Goal: Task Accomplishment & Management: Manage account settings

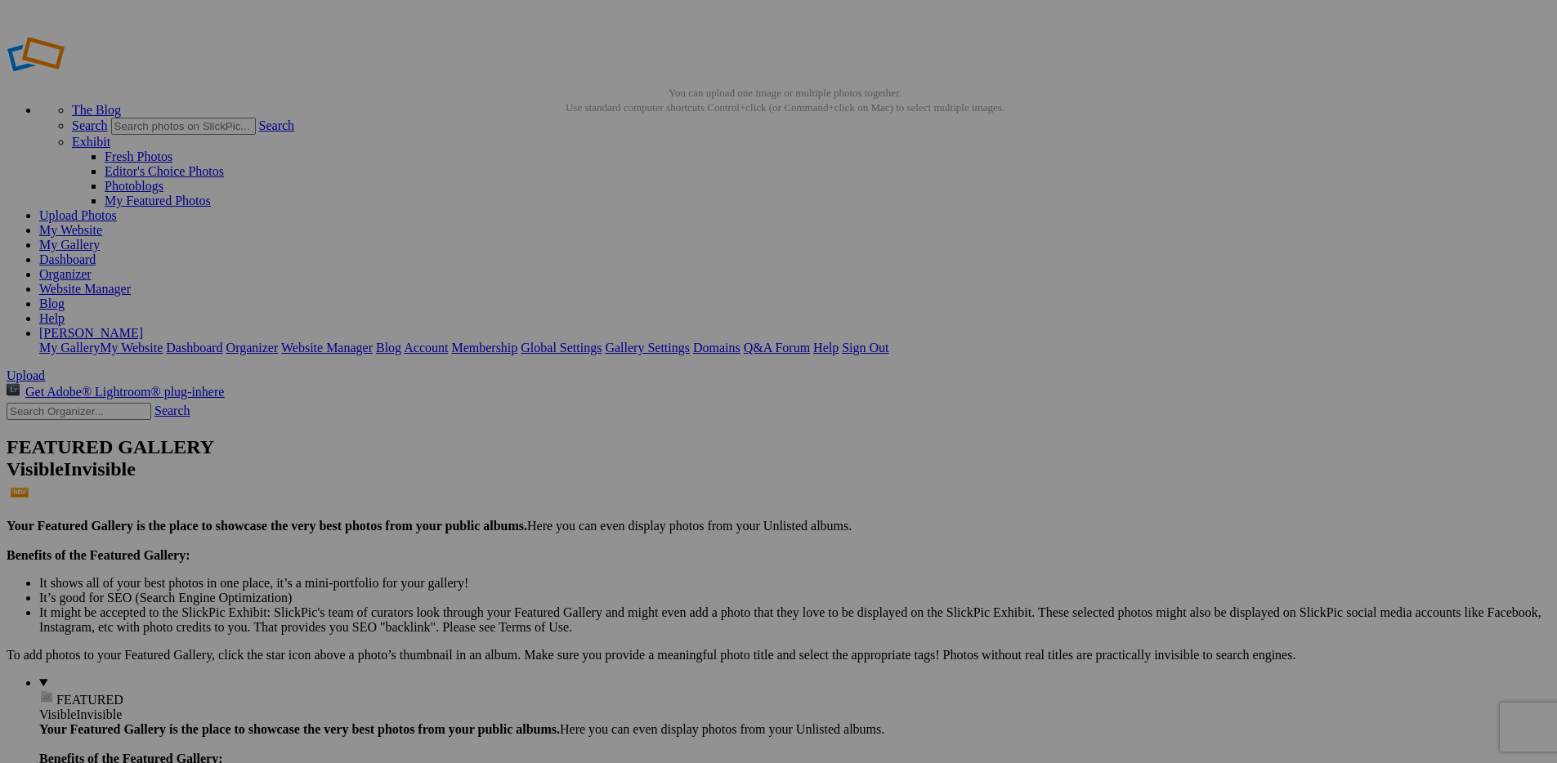
click at [645, 467] on span "Close" at bounding box center [629, 474] width 29 height 14
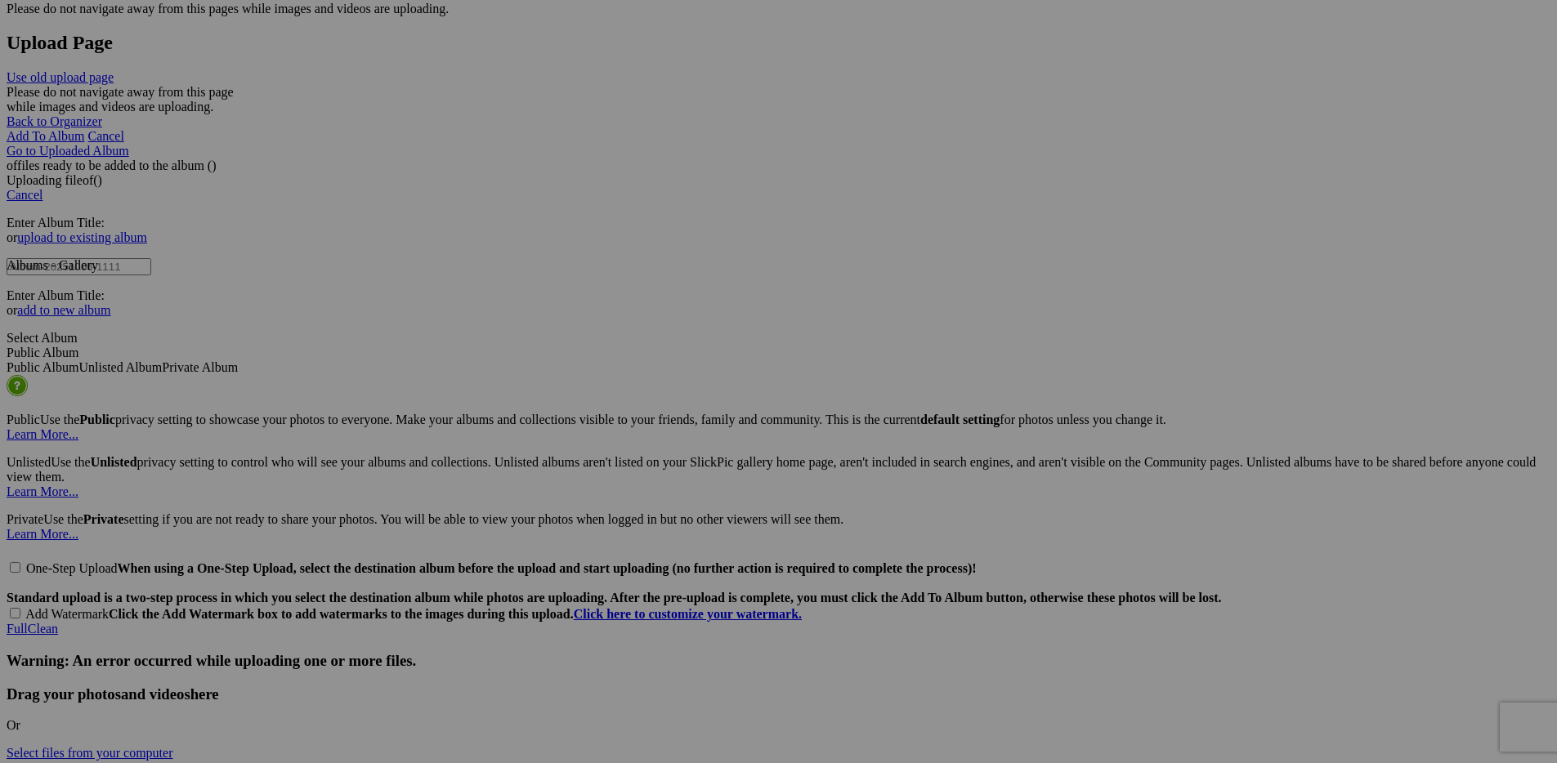
scroll to position [3429, 0]
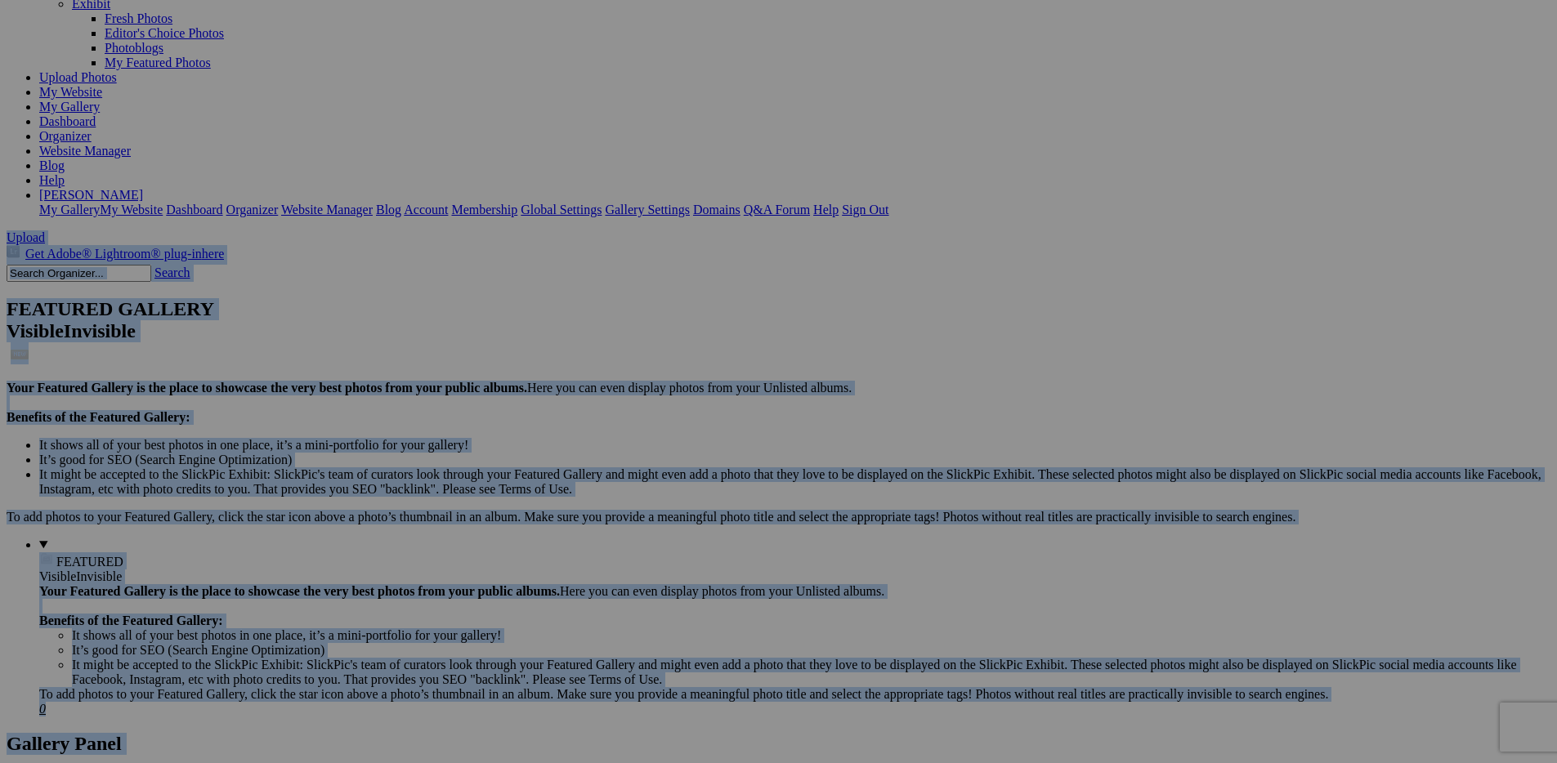
scroll to position [0, 0]
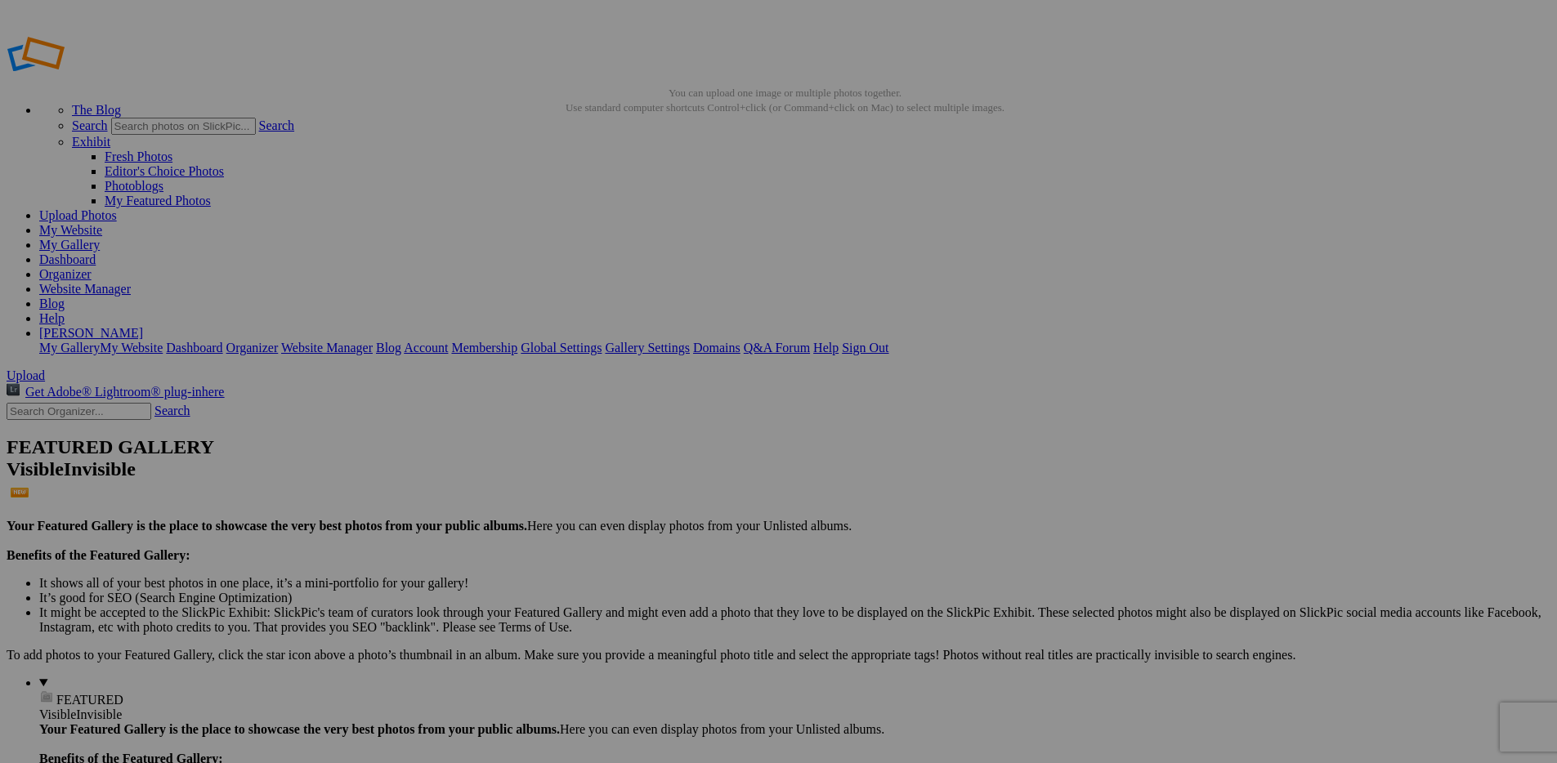
drag, startPoint x: 1406, startPoint y: 700, endPoint x: 396, endPoint y: 203, distance: 1125.6
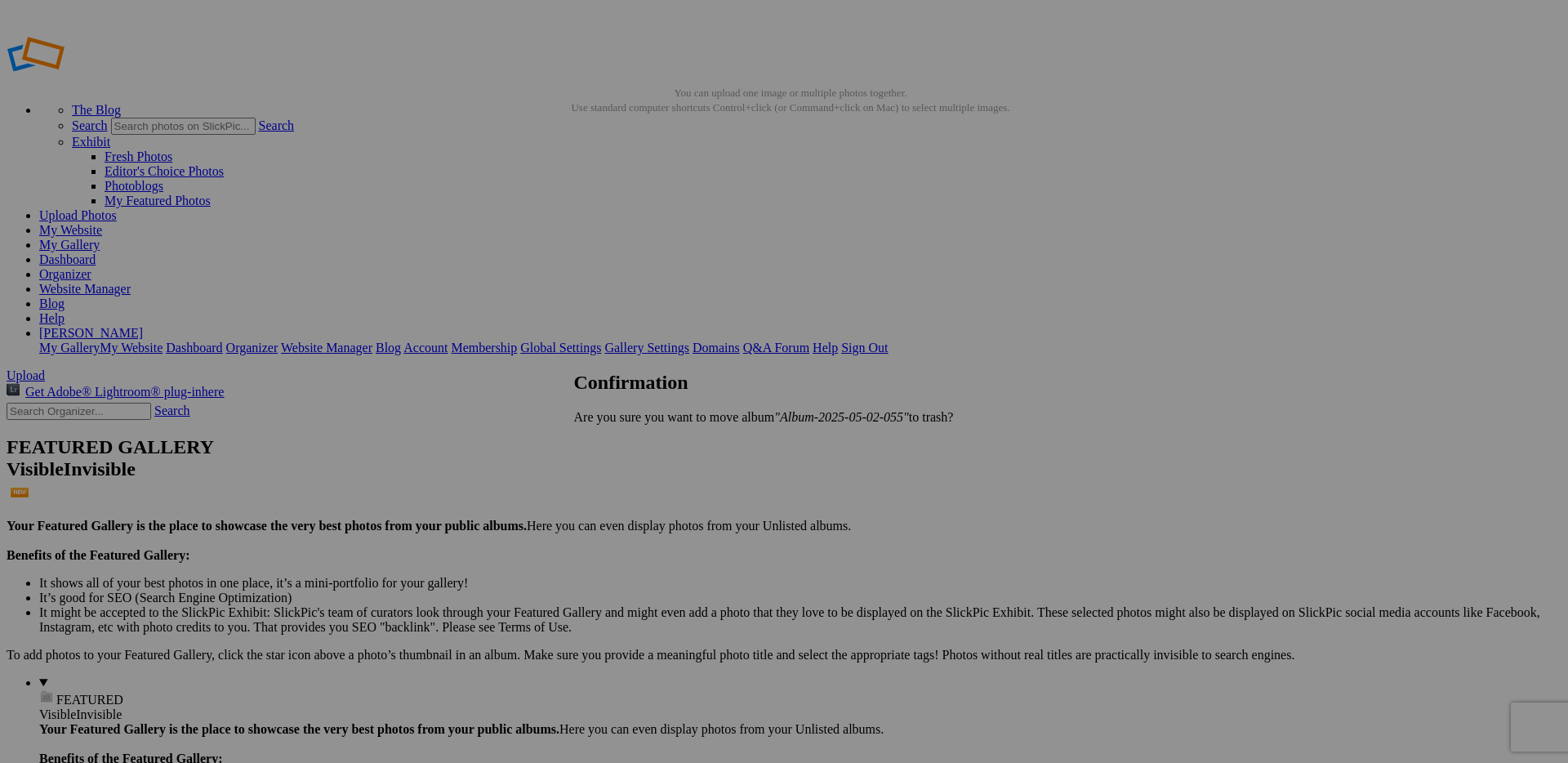
click at [629, 448] on span "Yes" at bounding box center [619, 445] width 19 height 14
click at [102, 223] on link "My Website" at bounding box center [70, 230] width 63 height 14
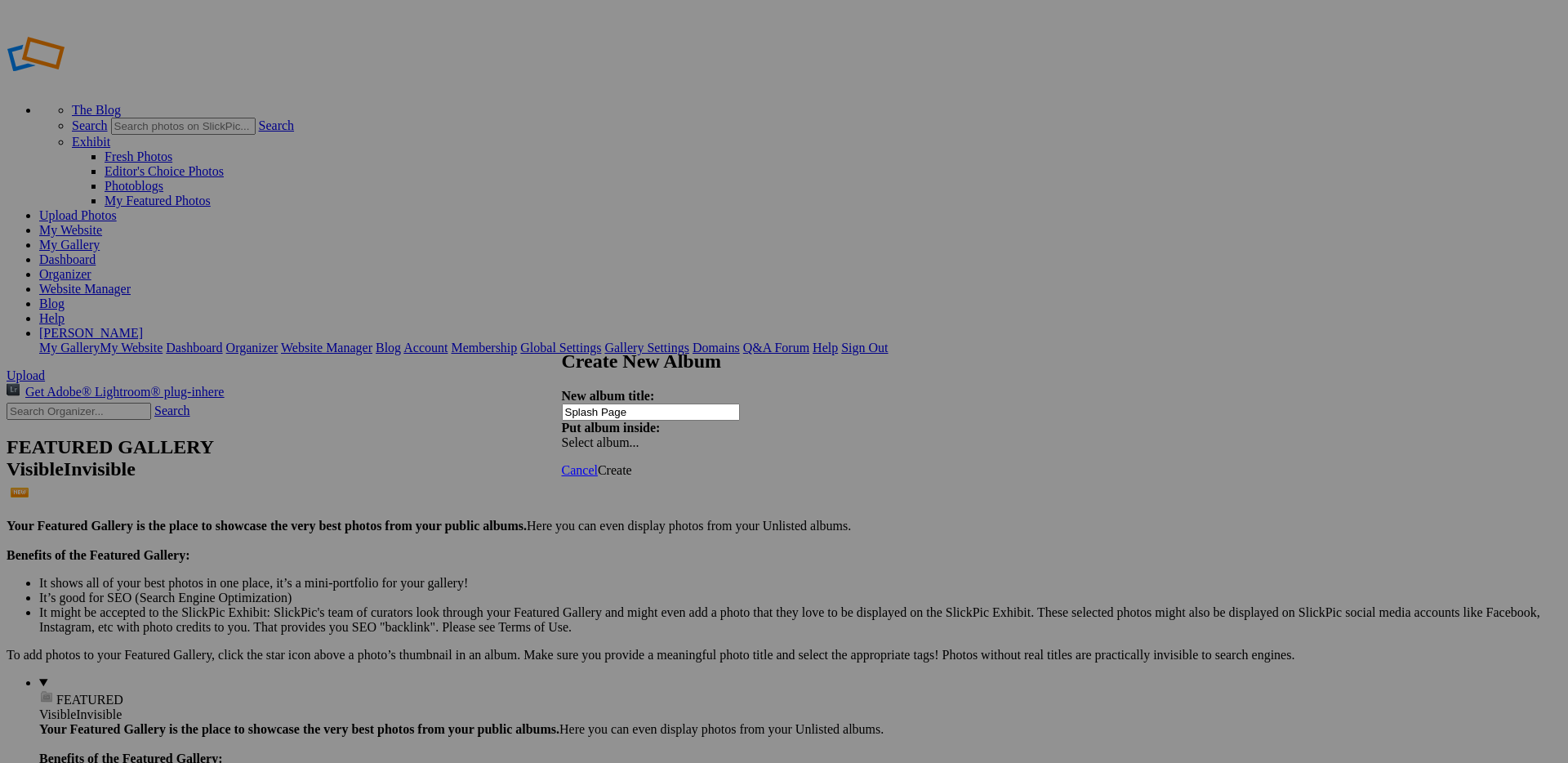
type input "Splash Page"
click at [640, 436] on span "Select album..." at bounding box center [601, 443] width 78 height 14
click at [734, 436] on div "Select album..." at bounding box center [648, 443] width 172 height 15
click at [632, 463] on span "Create" at bounding box center [615, 470] width 34 height 14
